Goal: Information Seeking & Learning: Learn about a topic

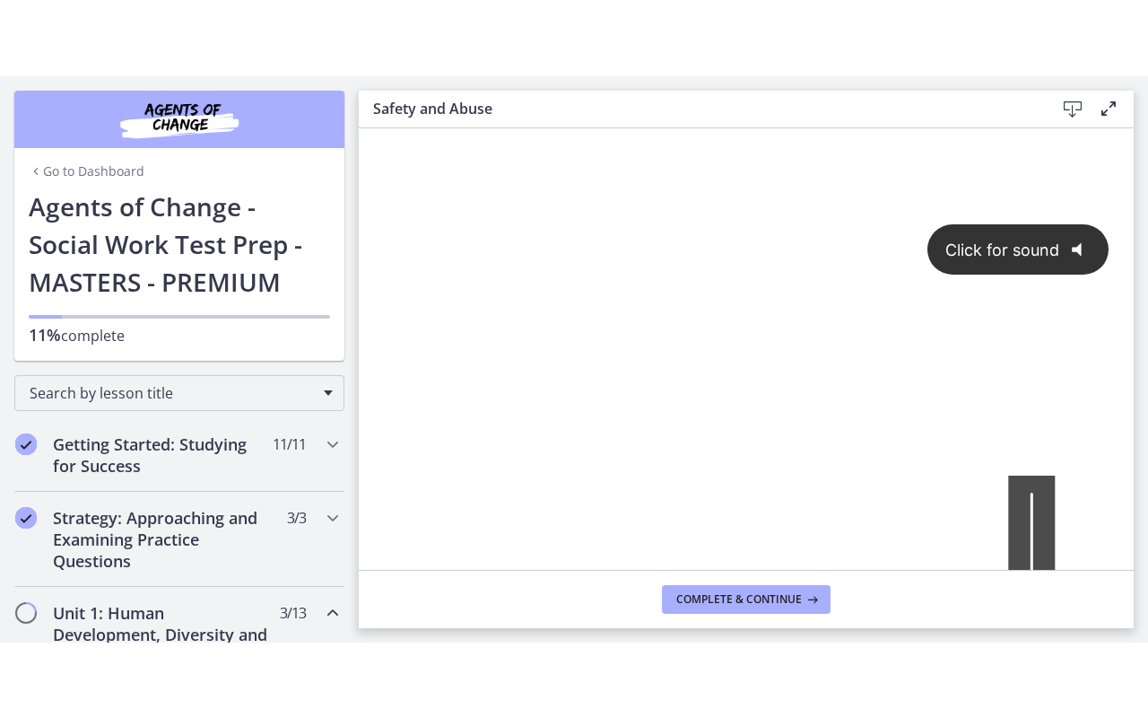
scroll to position [269, 0]
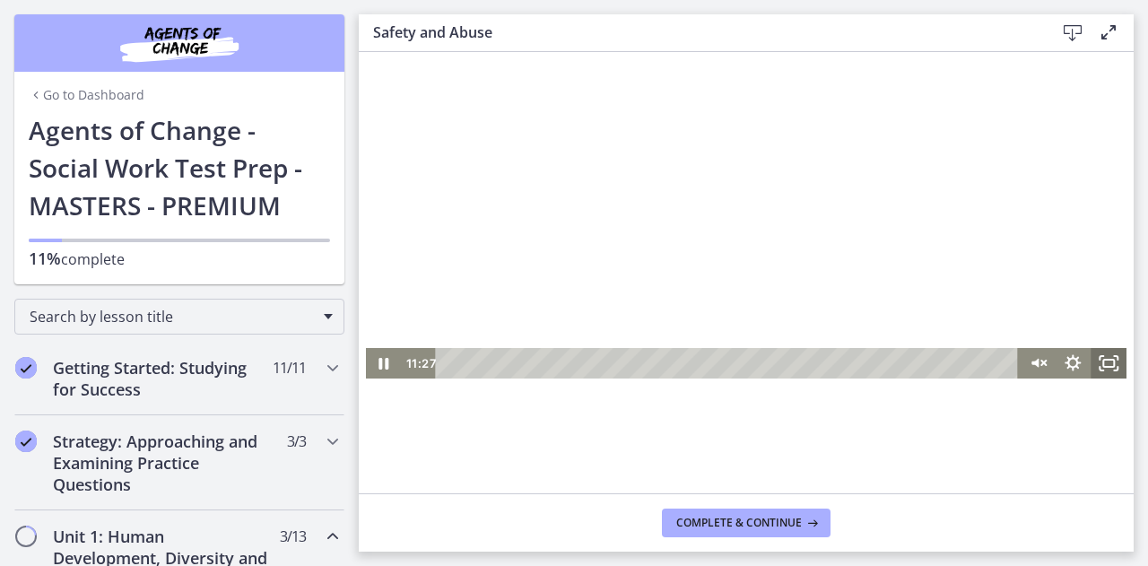
drag, startPoint x: 1099, startPoint y: 367, endPoint x: 1486, endPoint y: 239, distance: 407.9
click at [1103, 367] on rect "Fullscreen" at bounding box center [1108, 363] width 11 height 7
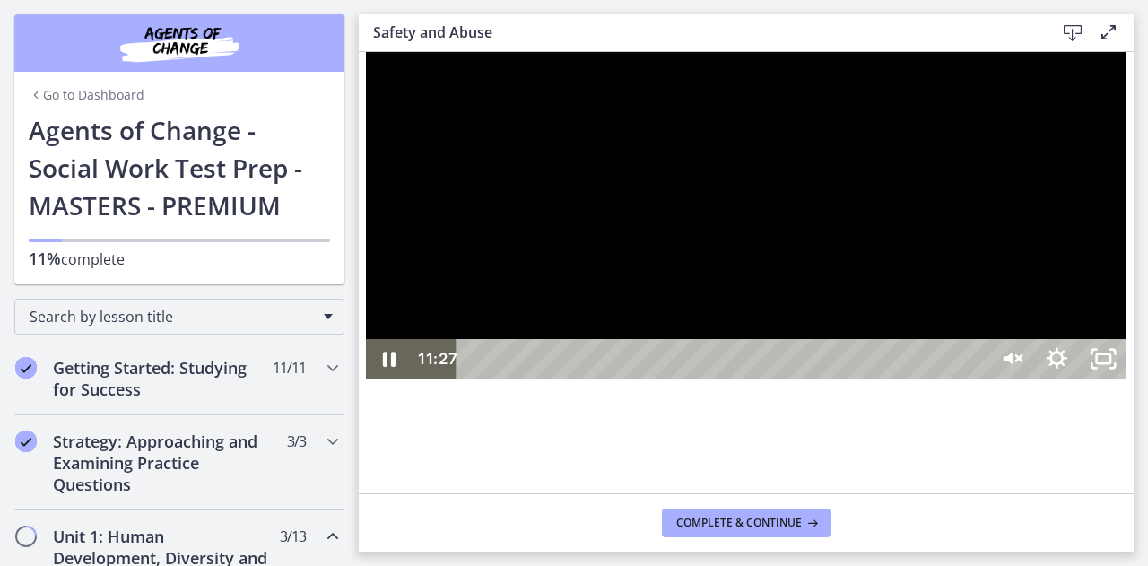
scroll to position [0, 0]
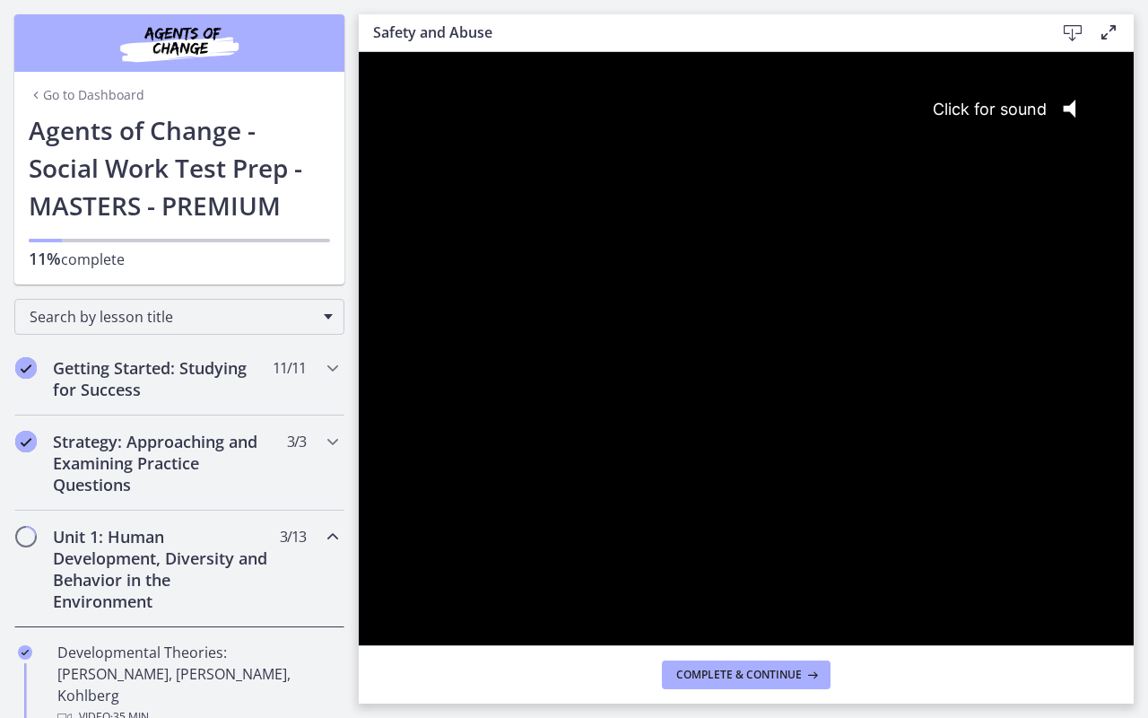
click at [922, 460] on div "Click for sound @keyframes VOLUME_SMALL_WAVE_FLASH { 0% { opacity: 0; } 33% { o…" at bounding box center [746, 413] width 775 height 723
click at [1025, 565] on div "Volume" at bounding box center [1017, 680] width 16 height 16
click at [961, 512] on div at bounding box center [746, 433] width 775 height 762
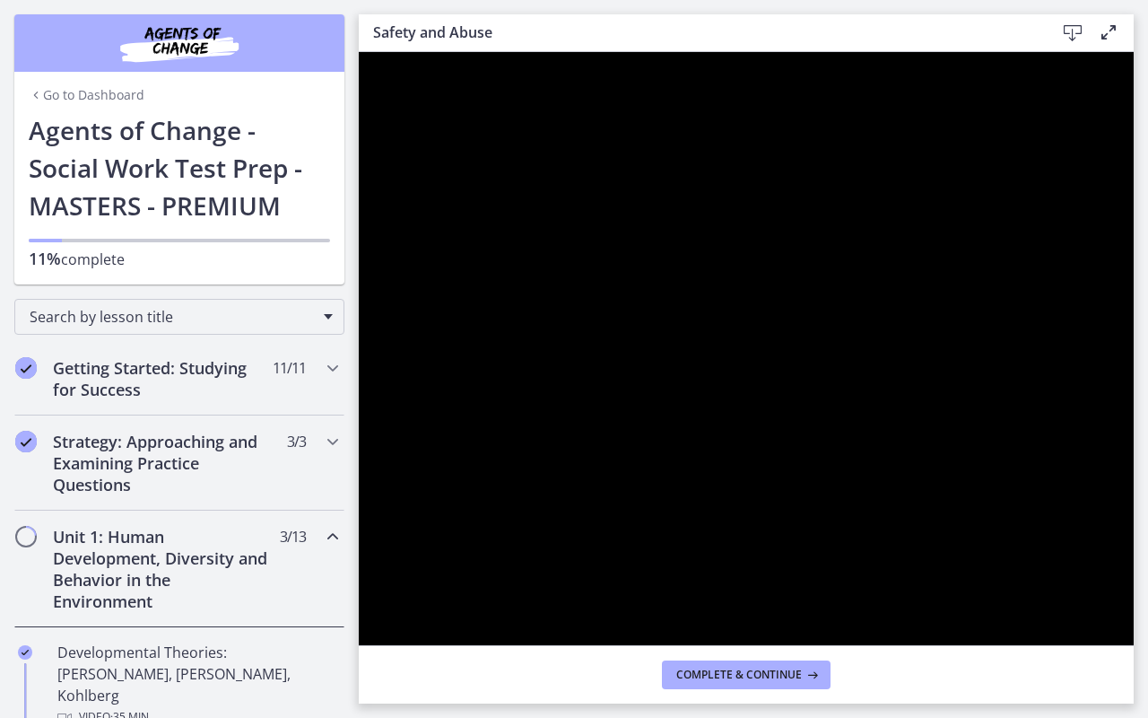
drag, startPoint x: 489, startPoint y: 747, endPoint x: 472, endPoint y: 750, distance: 17.3
click at [807, 499] on div at bounding box center [746, 433] width 775 height 762
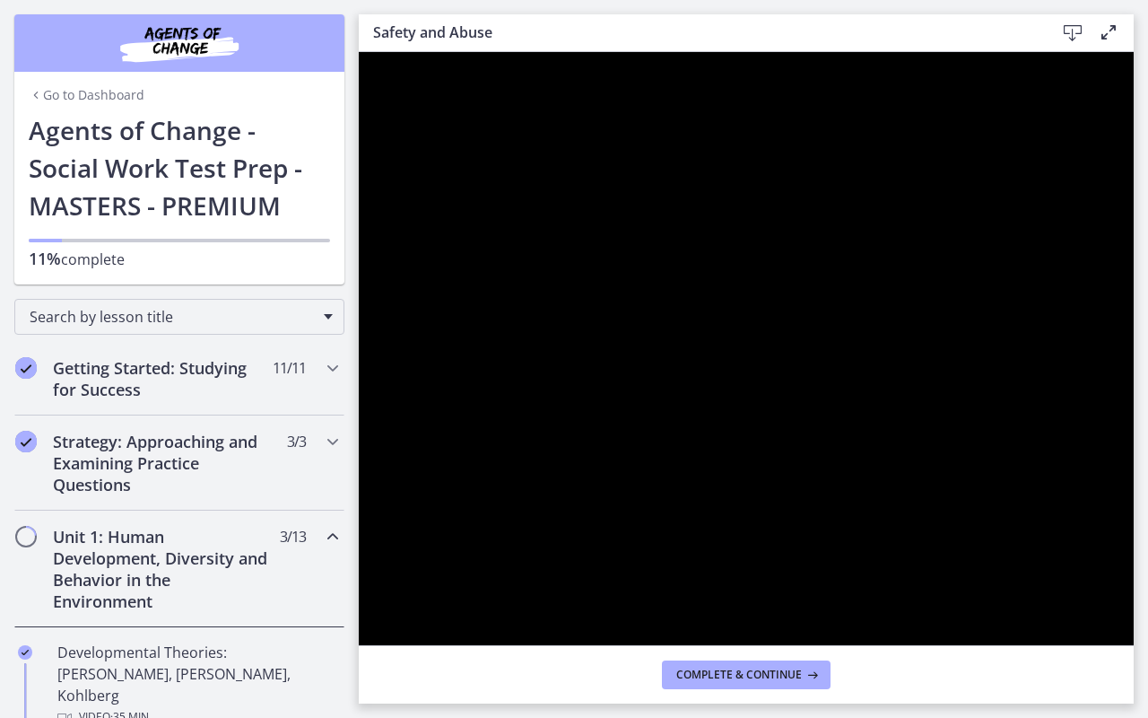
click at [750, 565] on div at bounding box center [746, 433] width 775 height 762
click at [649, 387] on div at bounding box center [746, 433] width 775 height 762
click at [359, 52] on button "Play Video: ctrt98fh120s72qirkmg.mp4" at bounding box center [359, 52] width 1 height 1
click at [469, 395] on div at bounding box center [746, 433] width 775 height 762
click at [696, 320] on div at bounding box center [746, 433] width 775 height 762
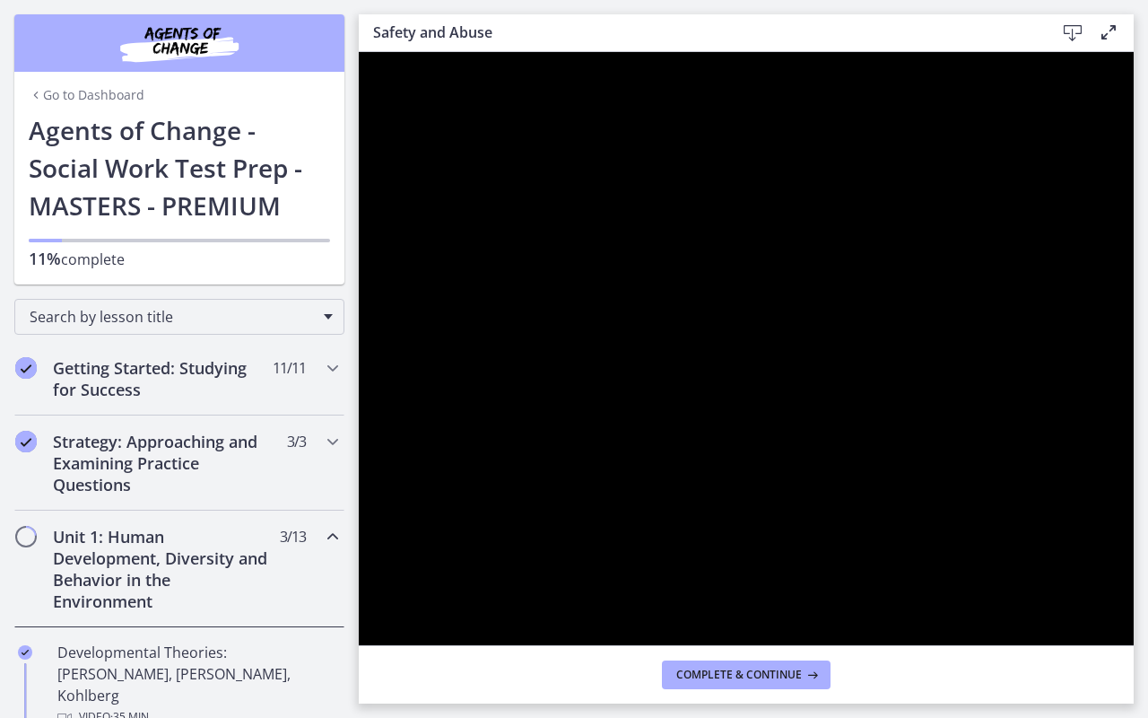
click at [518, 504] on div at bounding box center [746, 433] width 775 height 762
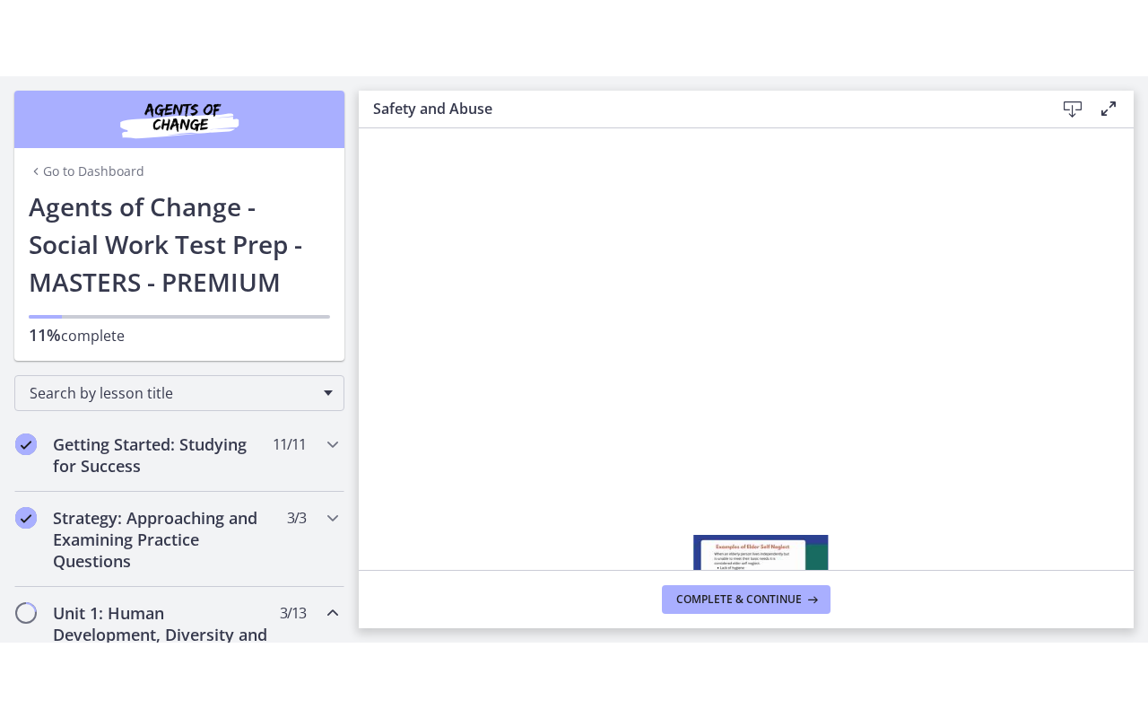
scroll to position [179, 0]
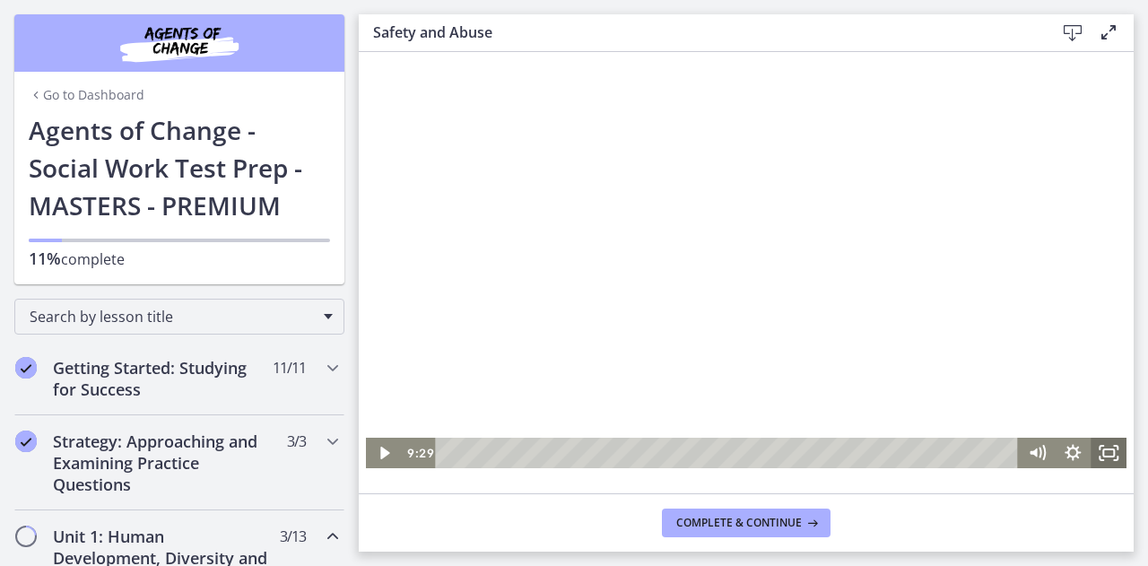
click at [1106, 450] on icon "Fullscreen" at bounding box center [1109, 453] width 36 height 30
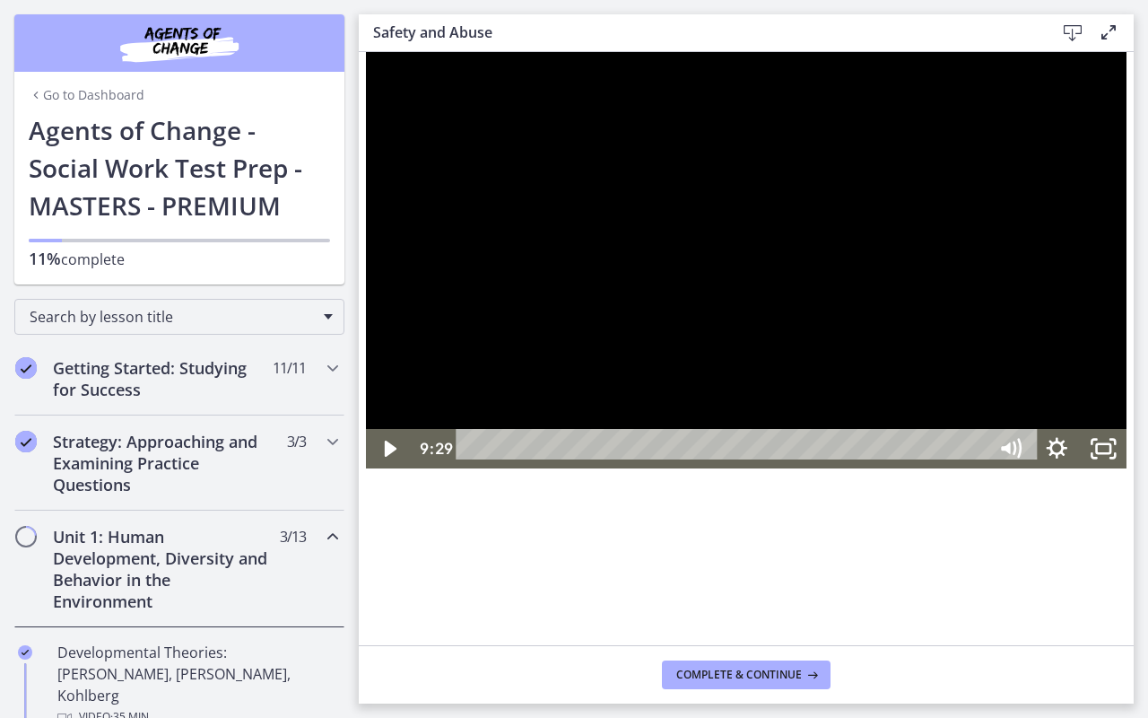
scroll to position [0, 0]
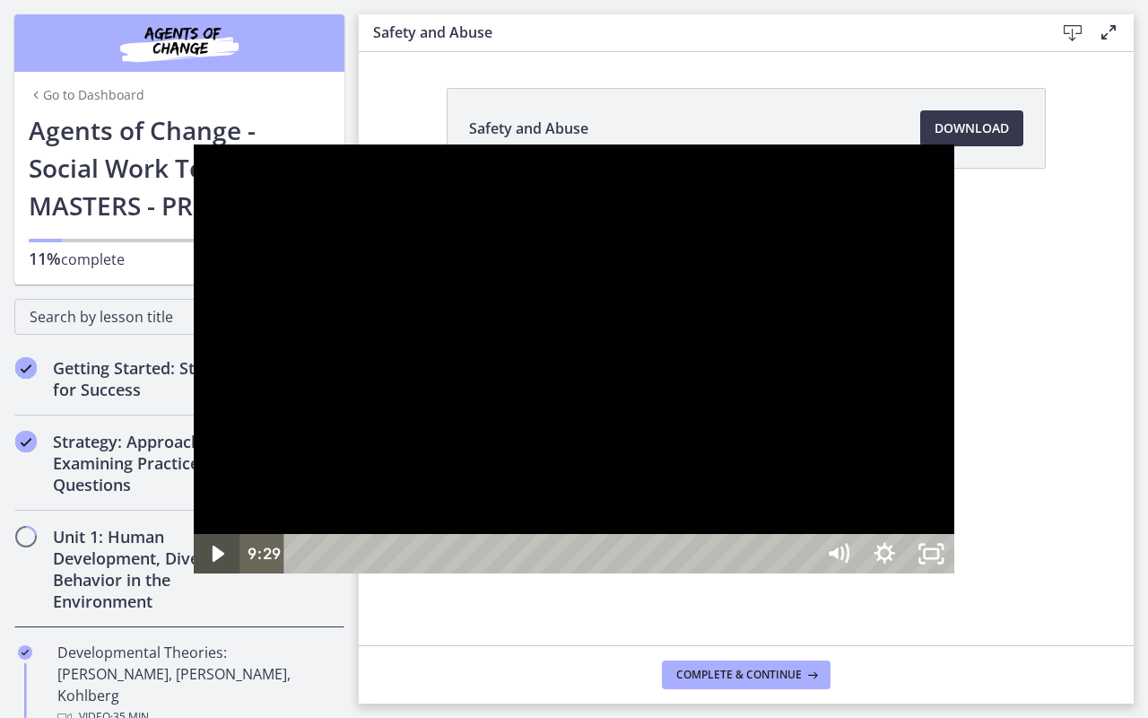
click at [196, 565] on icon "Play Video" at bounding box center [219, 553] width 47 height 39
click at [439, 538] on div at bounding box center [574, 358] width 761 height 428
click at [439, 535] on div at bounding box center [574, 358] width 761 height 428
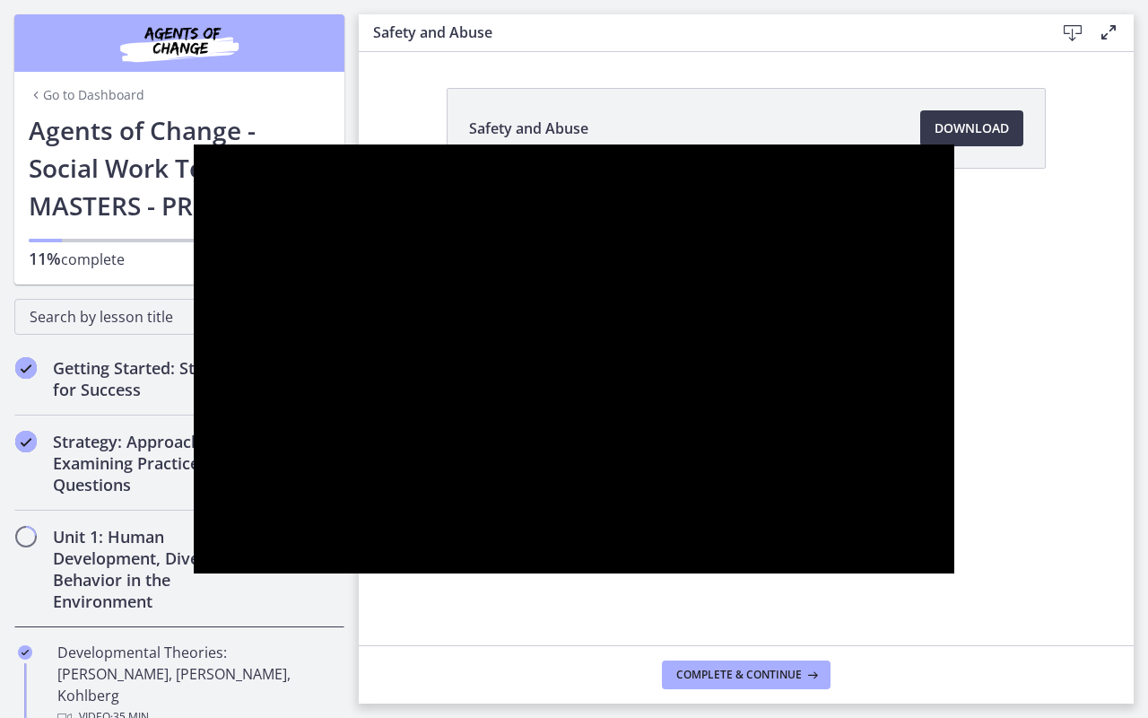
click at [666, 565] on div at bounding box center [574, 358] width 761 height 428
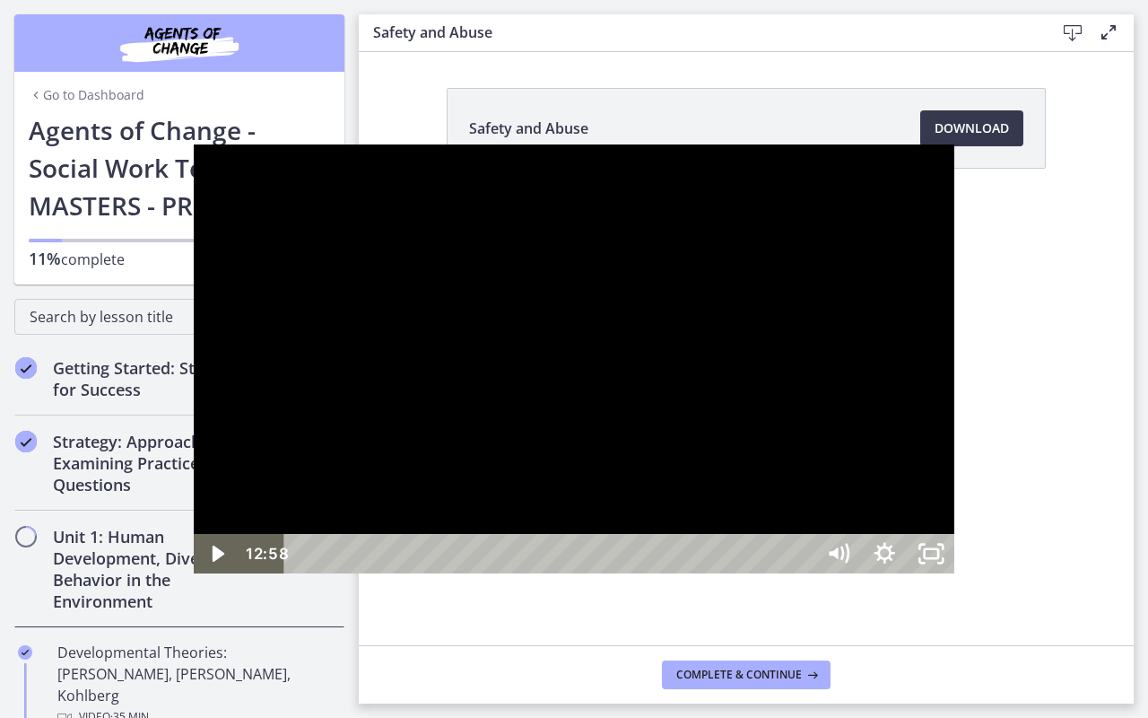
click at [564, 553] on div at bounding box center [574, 358] width 761 height 428
click at [437, 265] on div at bounding box center [574, 358] width 761 height 428
